Goal: Transaction & Acquisition: Obtain resource

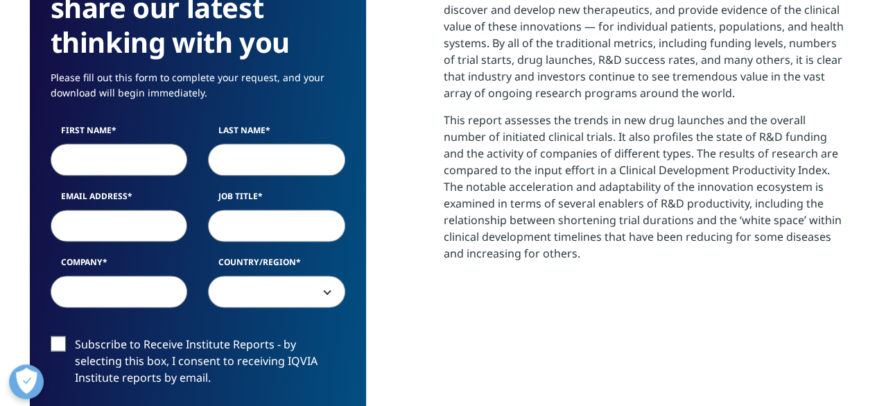
drag, startPoint x: 124, startPoint y: 119, endPoint x: 125, endPoint y: 137, distance: 18.0
click at [124, 126] on form "We are excited to share our latest thinking with you Please fill out this form …" at bounding box center [198, 318] width 295 height 725
click at [122, 153] on input "First Name" at bounding box center [119, 160] width 137 height 32
type input "[PERSON_NAME]"
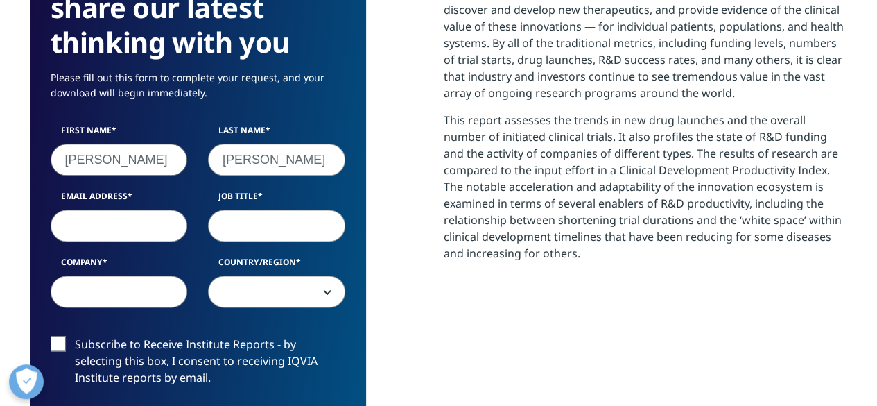
select select "Argentina"
click at [141, 220] on input "Email Address" at bounding box center [119, 225] width 137 height 32
type input "[EMAIL_ADDRESS][DOMAIN_NAME]"
click at [263, 224] on input "Job Title" at bounding box center [276, 225] width 137 height 32
type input "Dr"
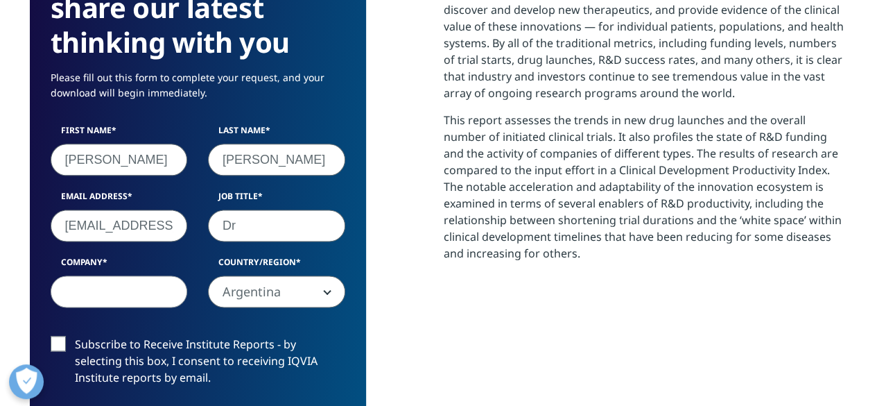
click at [155, 293] on input "Company" at bounding box center [119, 291] width 137 height 32
type input "CAEMe"
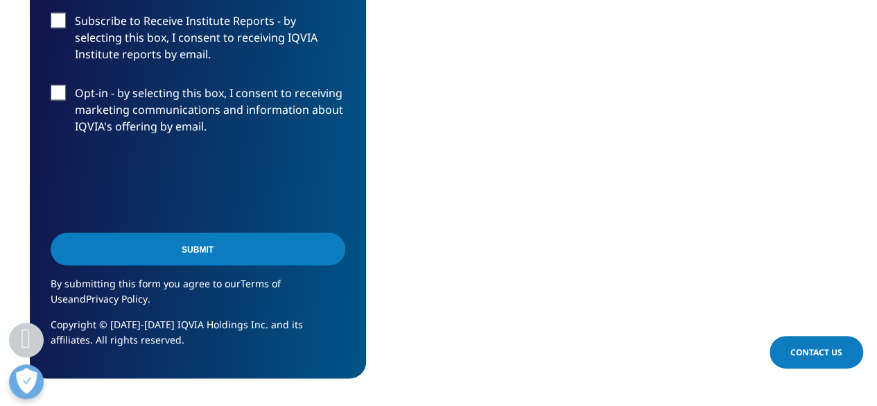
scroll to position [1129, 0]
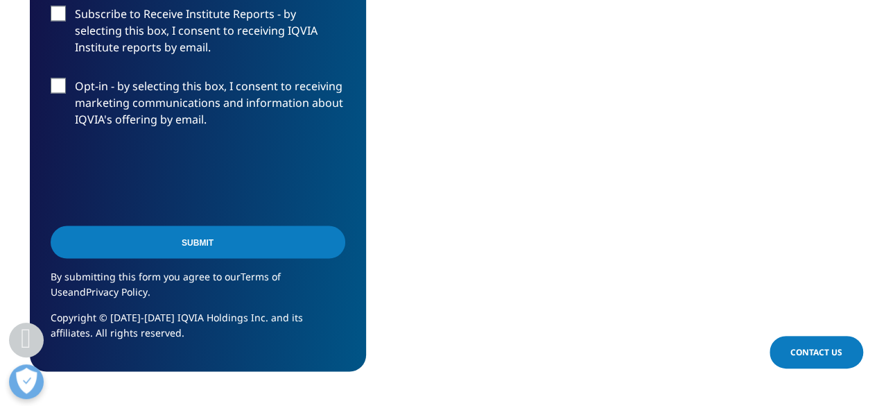
click at [252, 242] on input "Submit" at bounding box center [198, 241] width 295 height 33
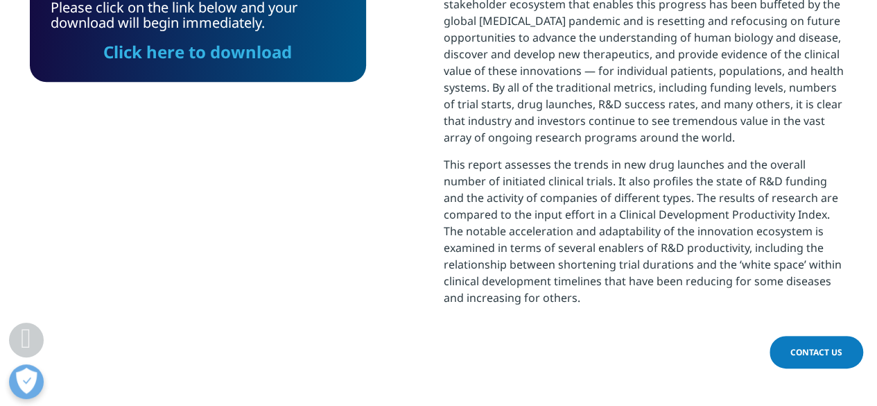
scroll to position [372, 818]
click at [229, 53] on link "Click here to download" at bounding box center [197, 51] width 189 height 23
